Goal: Find specific page/section: Find specific page/section

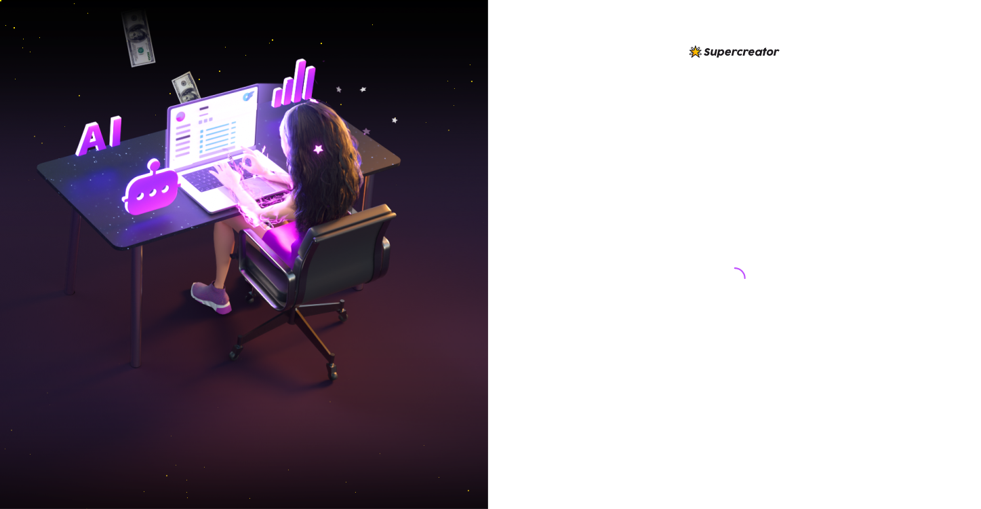
click at [894, 251] on div at bounding box center [734, 254] width 493 height 509
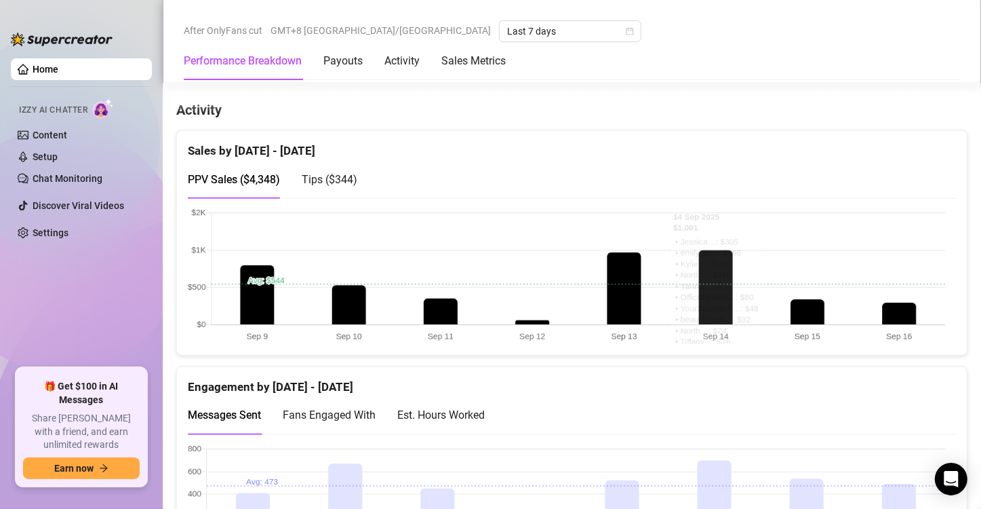
scroll to position [814, 0]
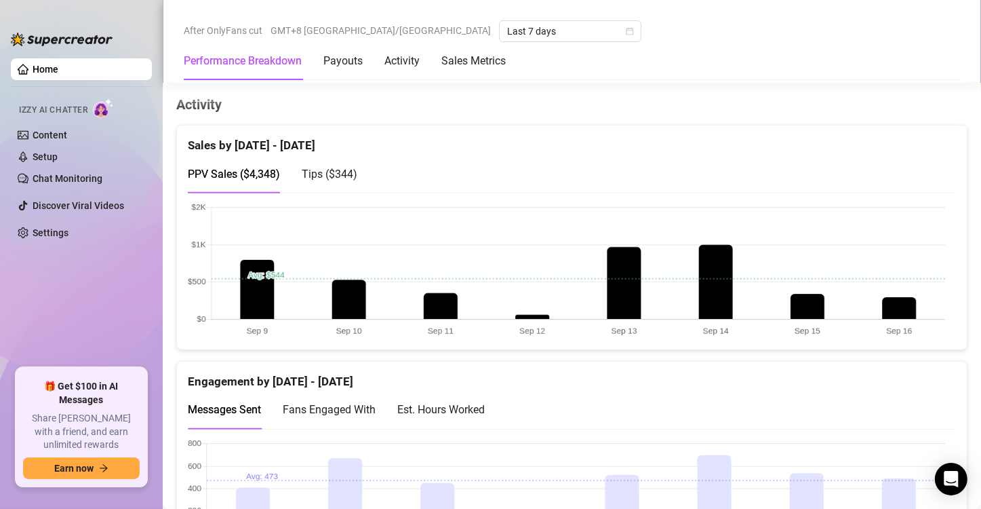
click at [325, 168] on span "Tips ( $344 )" at bounding box center [330, 174] width 56 height 13
